Goal: Transaction & Acquisition: Download file/media

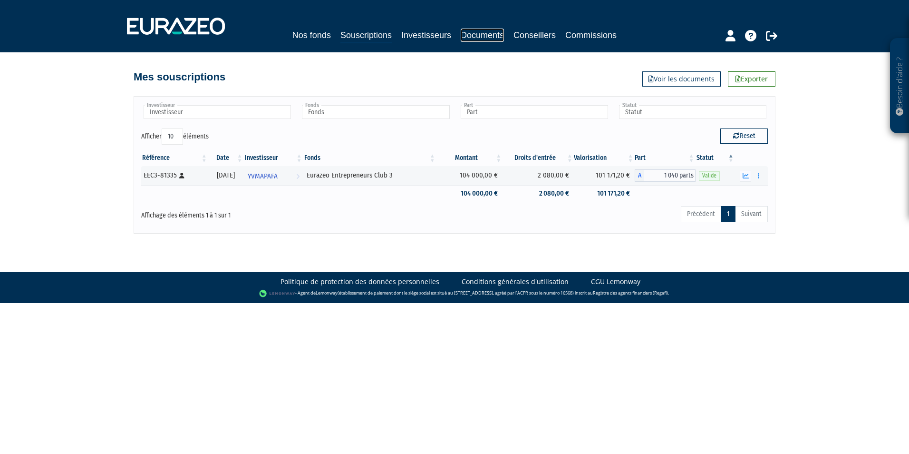
click at [467, 38] on link "Documents" at bounding box center [482, 35] width 43 height 13
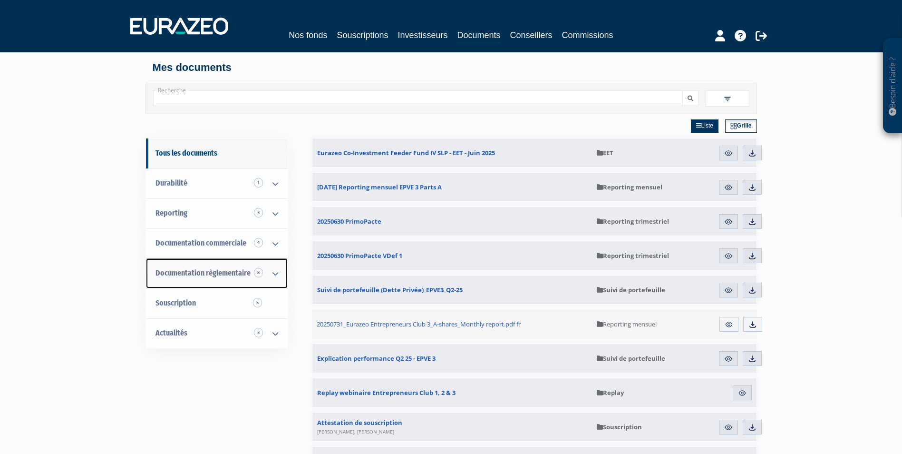
click at [276, 272] on icon at bounding box center [275, 273] width 25 height 29
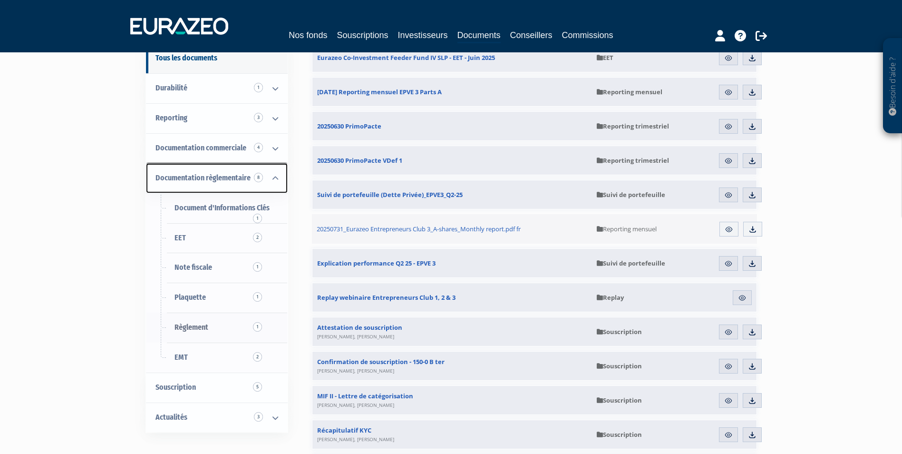
scroll to position [48, 0]
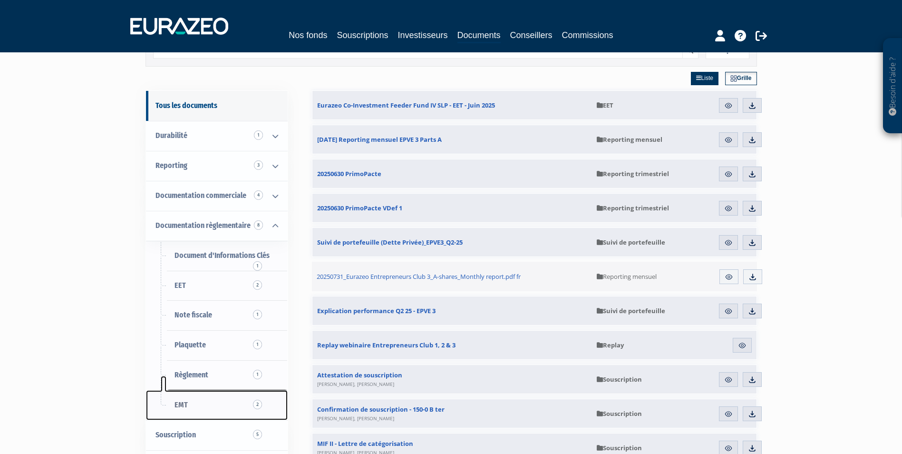
click at [183, 405] on span "EMT 2" at bounding box center [181, 404] width 13 height 9
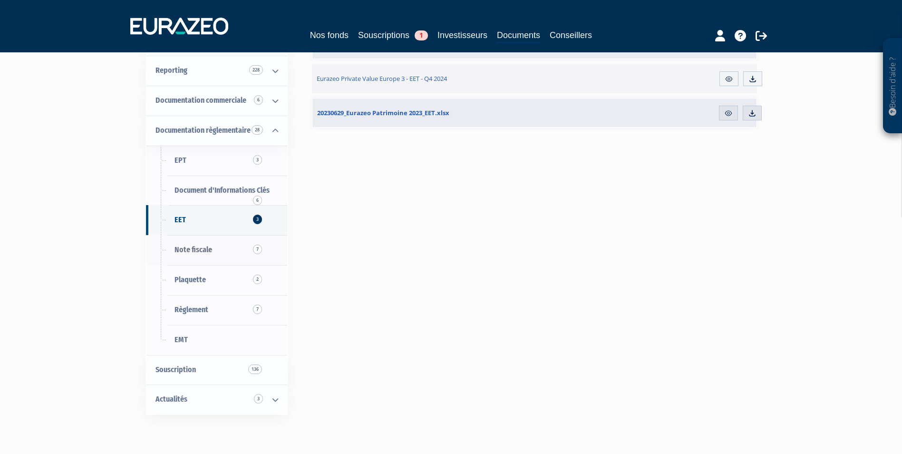
scroll to position [120, 0]
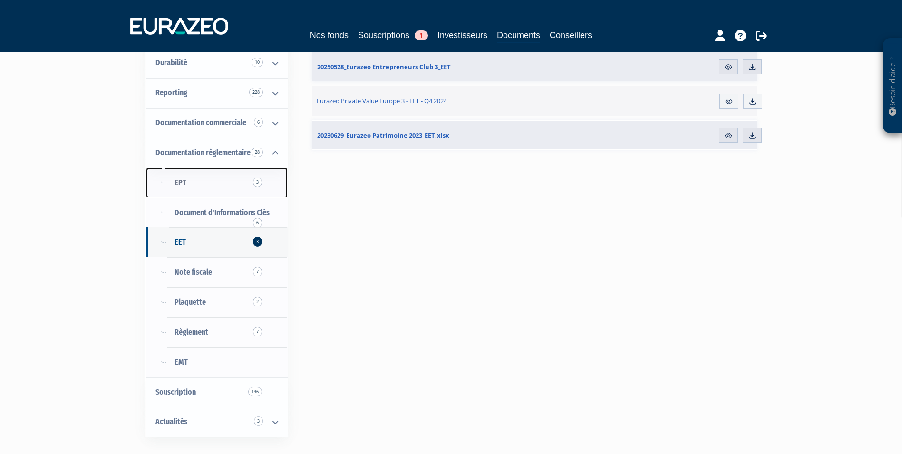
click at [199, 190] on link "EPT 3" at bounding box center [217, 183] width 142 height 30
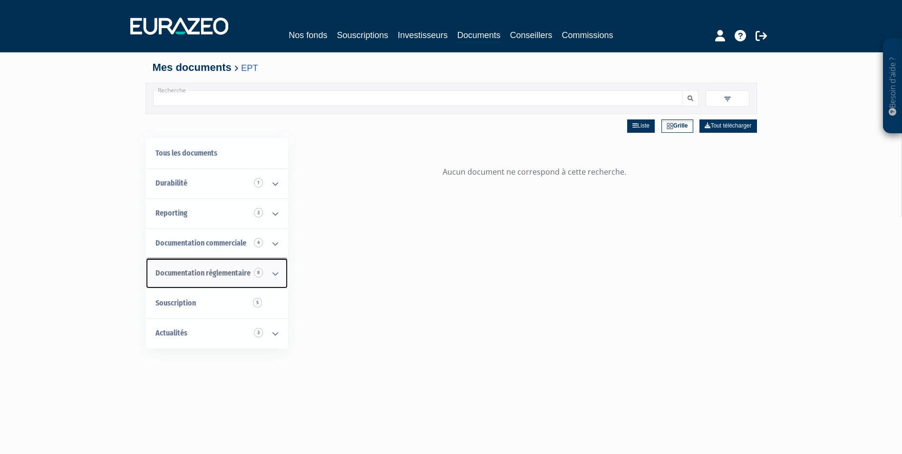
click at [272, 275] on icon at bounding box center [275, 273] width 25 height 29
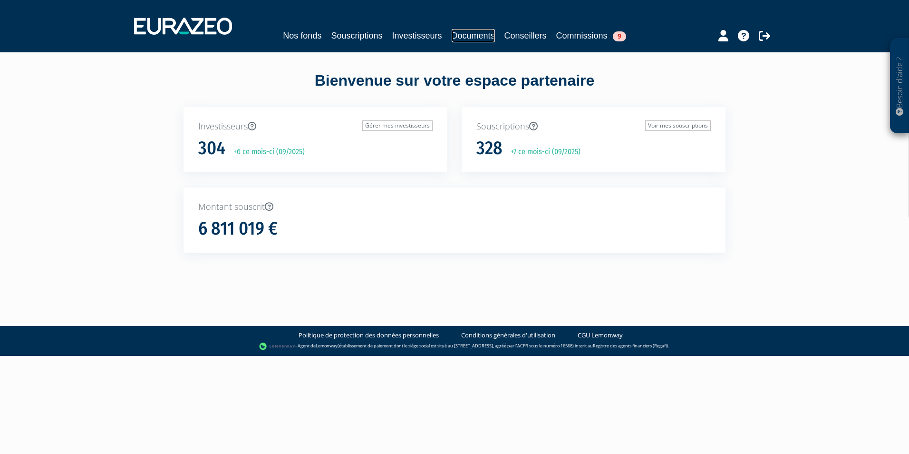
click at [472, 31] on link "Documents" at bounding box center [473, 35] width 43 height 13
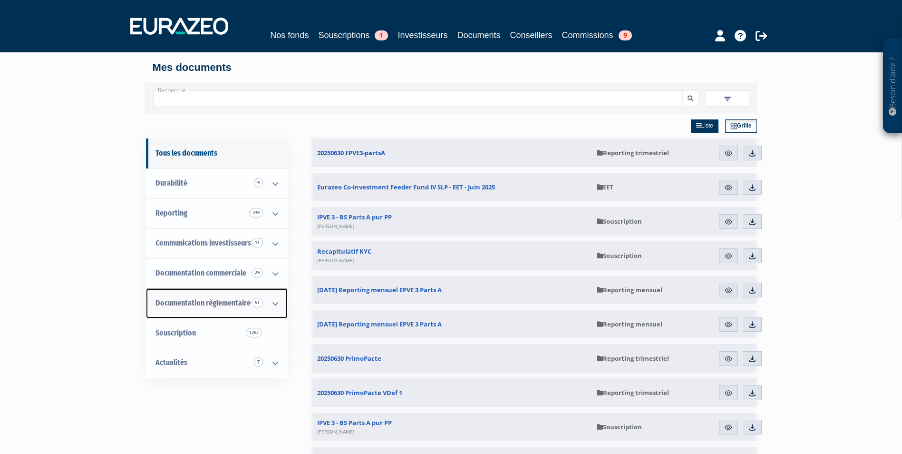
click at [269, 300] on icon at bounding box center [275, 303] width 25 height 29
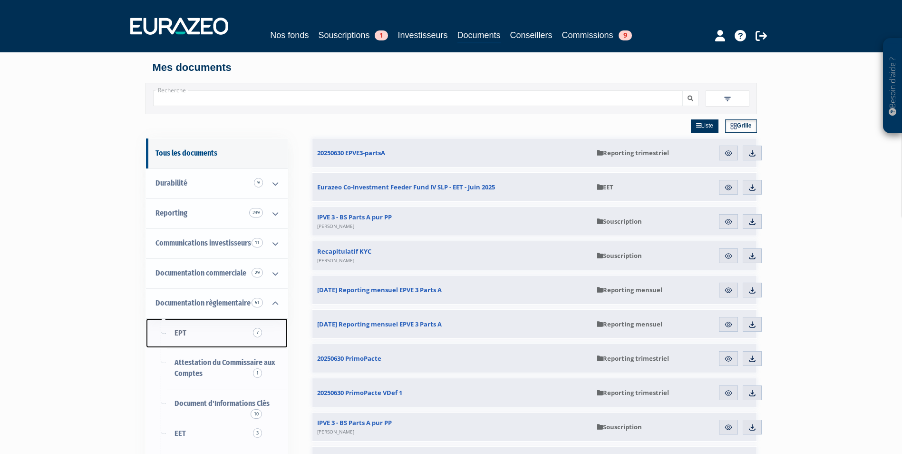
click at [182, 333] on span "EPT 7" at bounding box center [181, 332] width 12 height 9
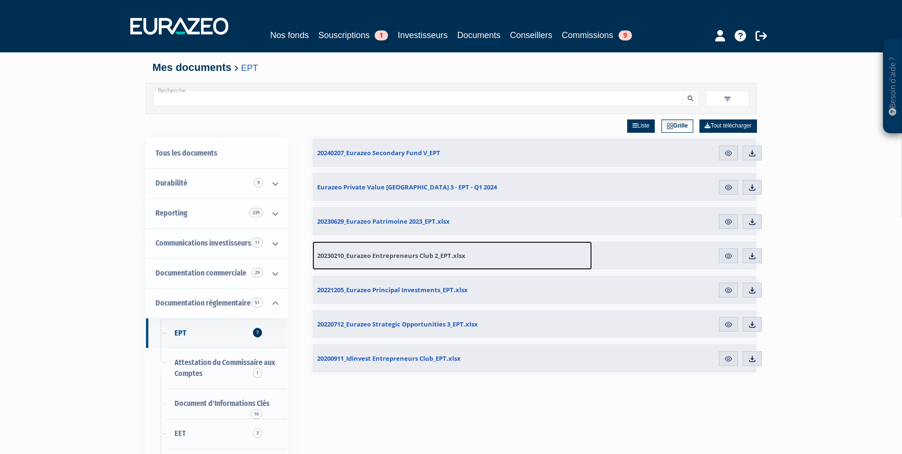
click at [440, 256] on span "20230210_Eurazeo Entrepreneurs Club 2_EPT.xlsx" at bounding box center [391, 255] width 148 height 9
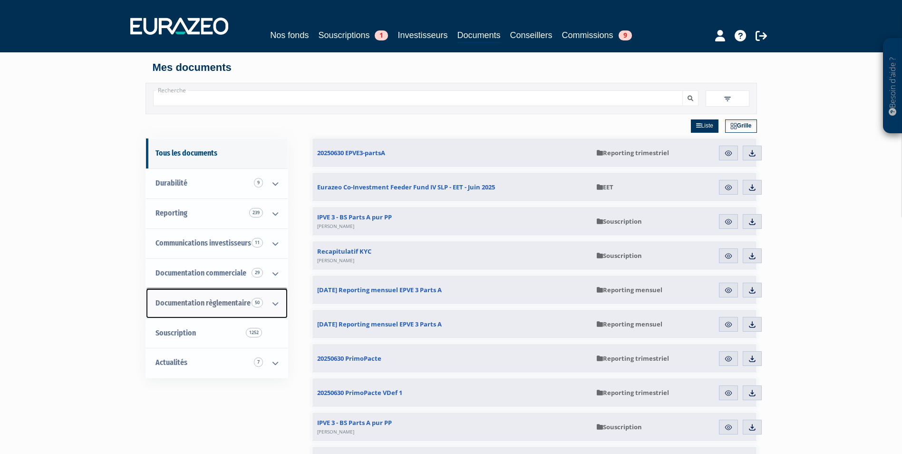
click at [275, 302] on icon at bounding box center [275, 303] width 25 height 29
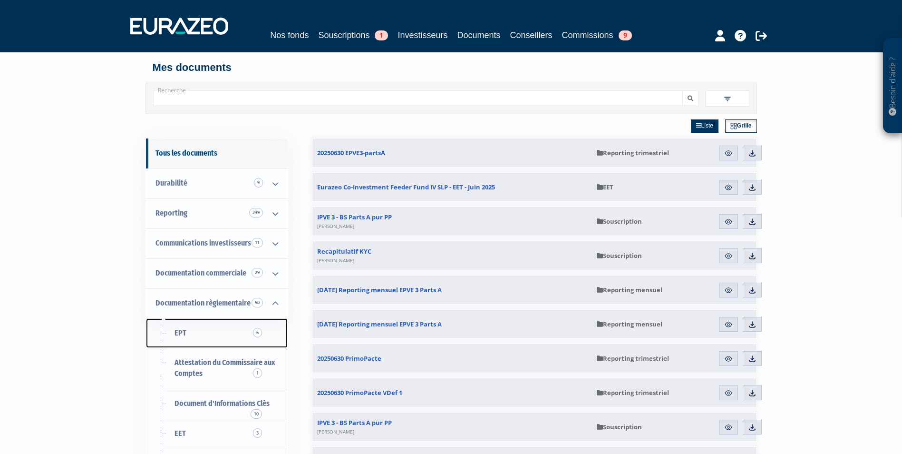
click at [179, 338] on link "EPT 6" at bounding box center [217, 333] width 142 height 30
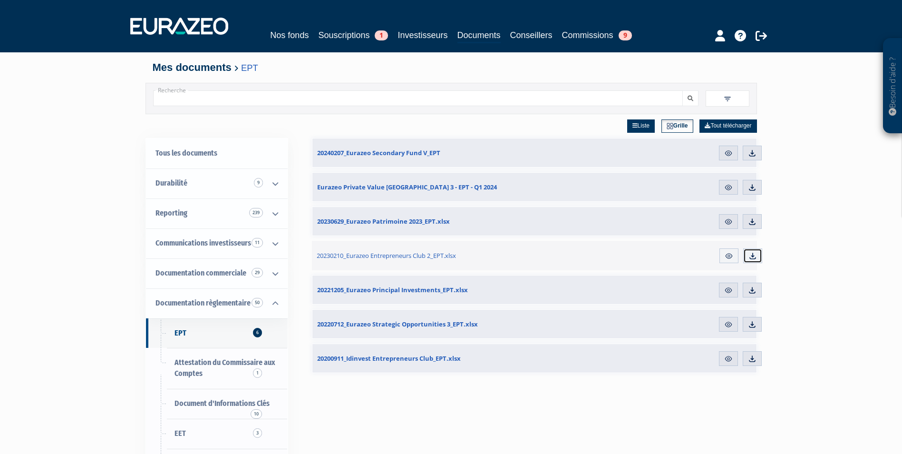
click at [750, 258] on img at bounding box center [753, 256] width 9 height 9
